Goal: Information Seeking & Learning: Learn about a topic

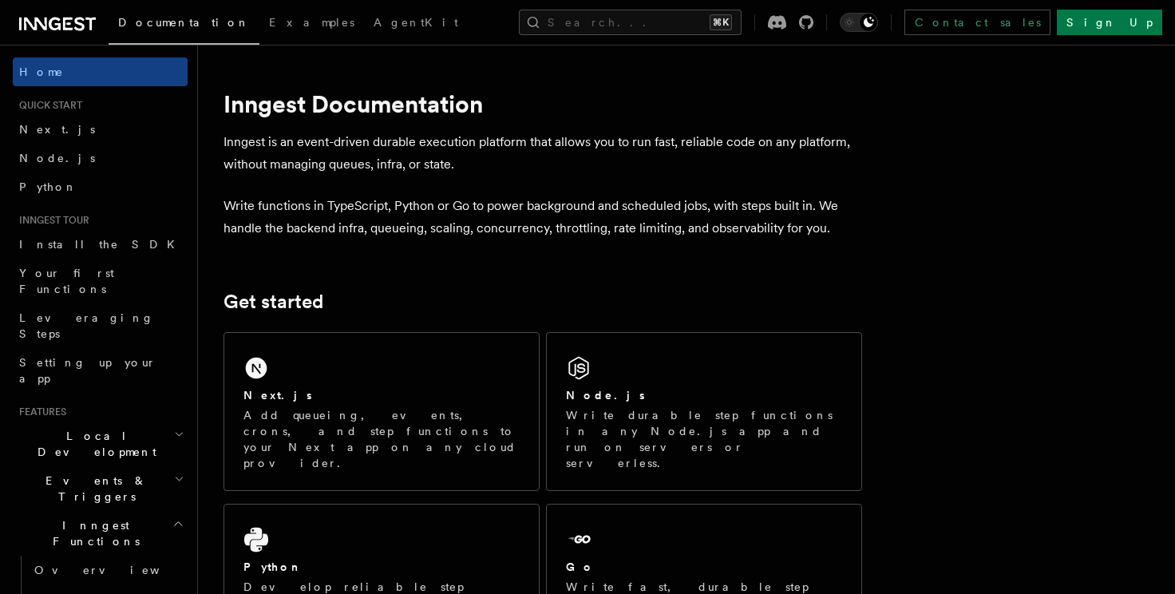
click at [124, 422] on h2 "Local Development" at bounding box center [100, 444] width 175 height 45
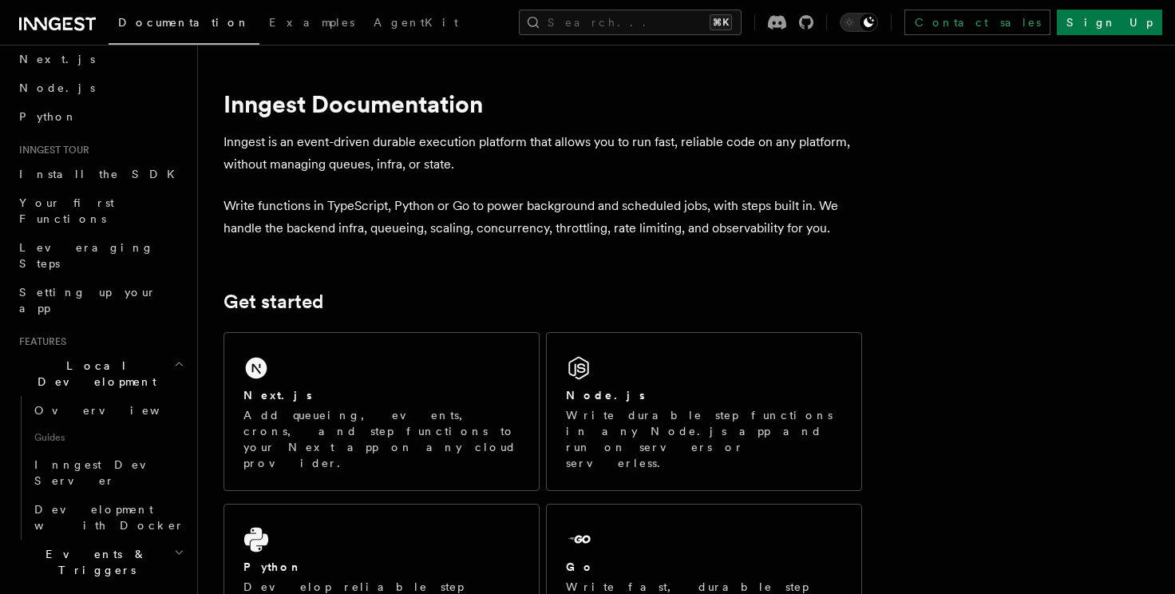
scroll to position [86, 0]
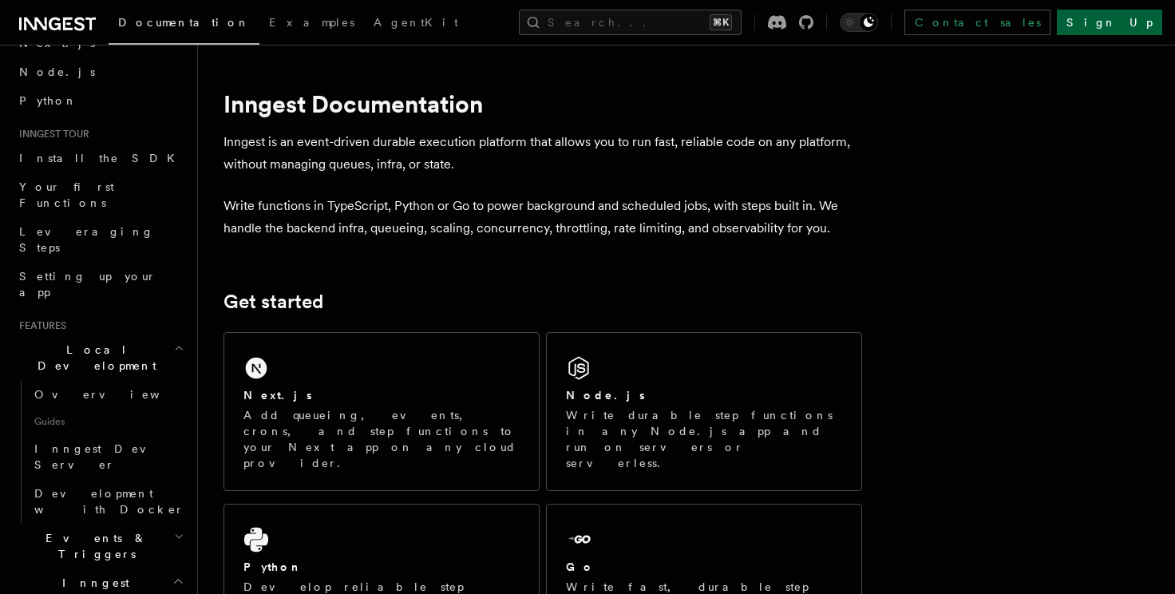
click at [1146, 23] on link "Sign Up" at bounding box center [1109, 23] width 105 height 26
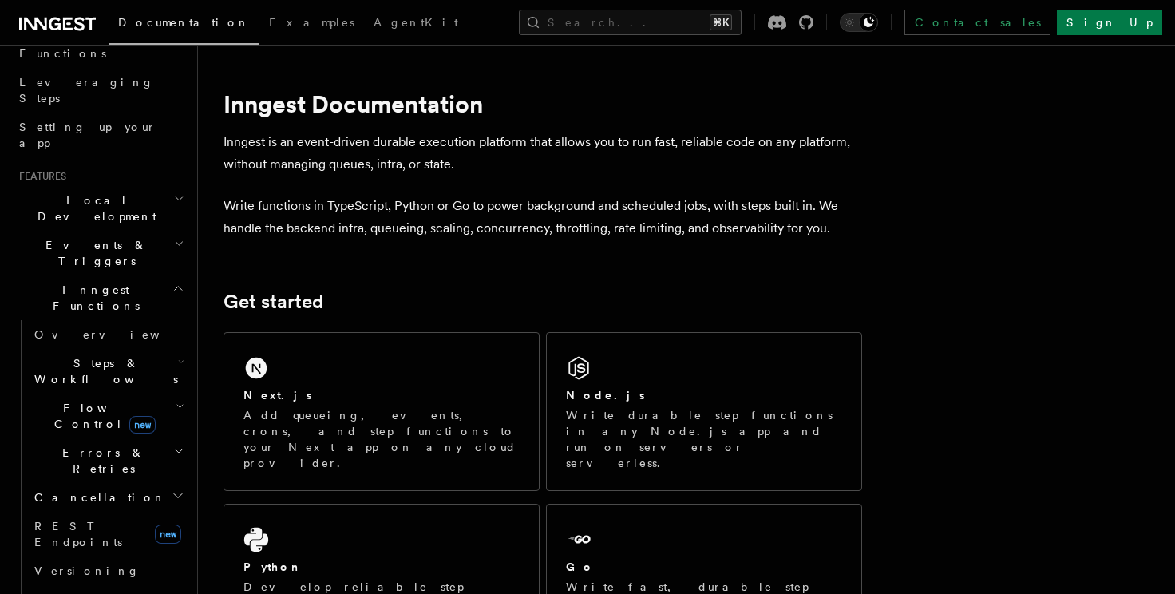
scroll to position [240, 0]
click at [608, 23] on button "Search... ⌘K" at bounding box center [630, 23] width 223 height 26
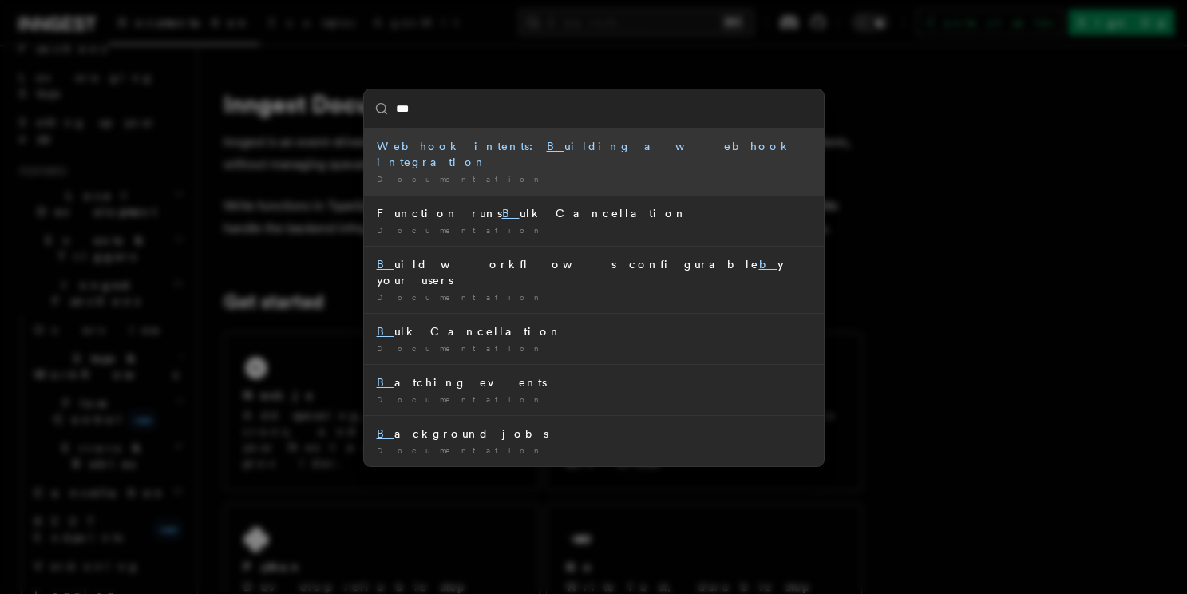
type input "****"
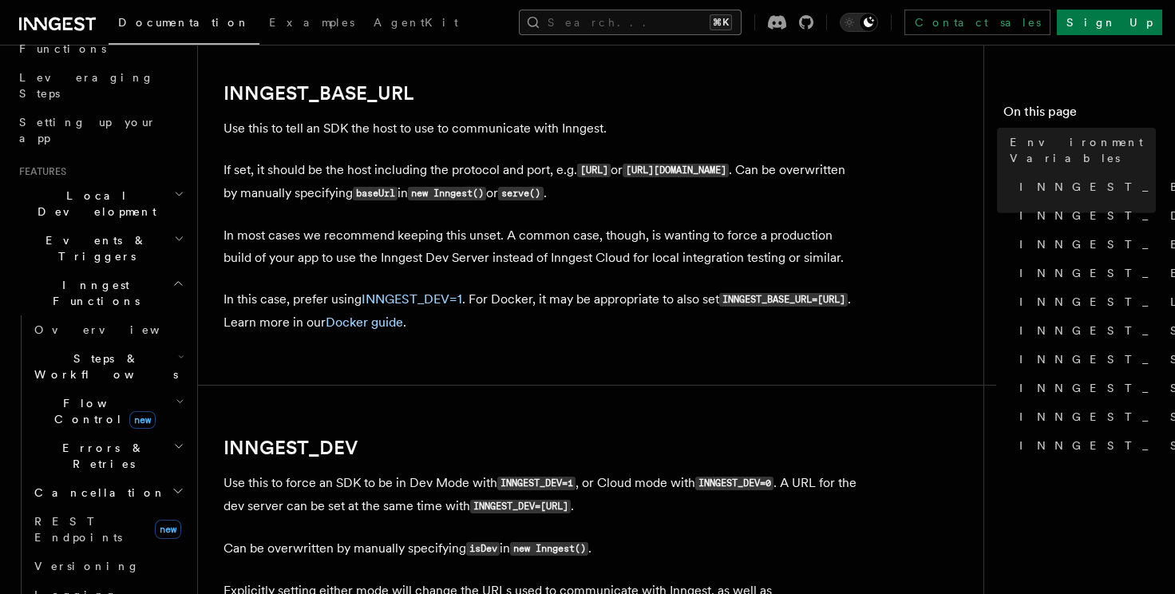
scroll to position [842, 0]
